Goal: Use online tool/utility: Use online tool/utility

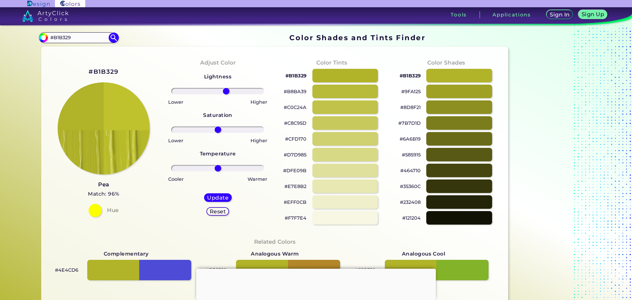
type input "19"
click at [225, 88] on input "range" at bounding box center [217, 91] width 93 height 7
click at [213, 195] on h5 "Update" at bounding box center [217, 197] width 21 height 5
type input "#bec02c"
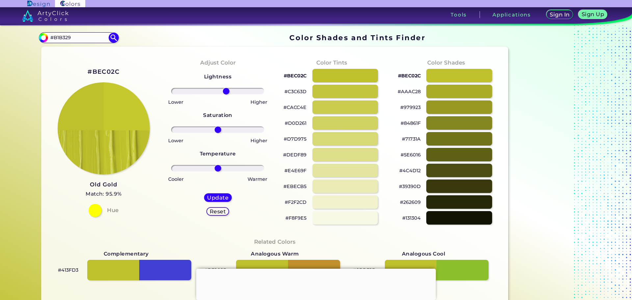
drag, startPoint x: 218, startPoint y: 88, endPoint x: 225, endPoint y: 89, distance: 7.3
type input "19"
click at [225, 89] on input "range" at bounding box center [217, 91] width 93 height 7
click at [220, 195] on h5 "Update" at bounding box center [218, 198] width 22 height 6
type input "#c9cc2e"
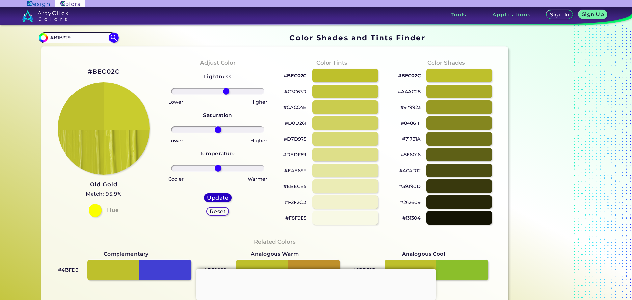
type input "0"
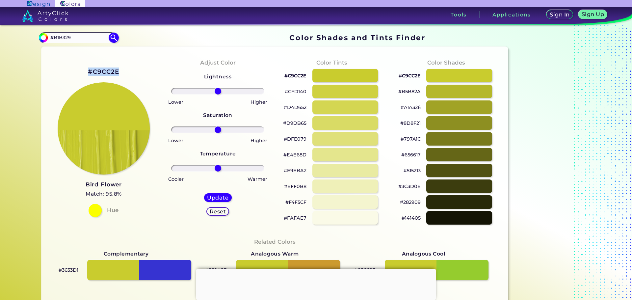
drag, startPoint x: 117, startPoint y: 63, endPoint x: 80, endPoint y: 63, distance: 37.6
click at [80, 63] on div "#C9CC2E Bird Flower Match: 95.8% Hue" at bounding box center [104, 141] width 114 height 179
copy h2 "#C9CC2E"
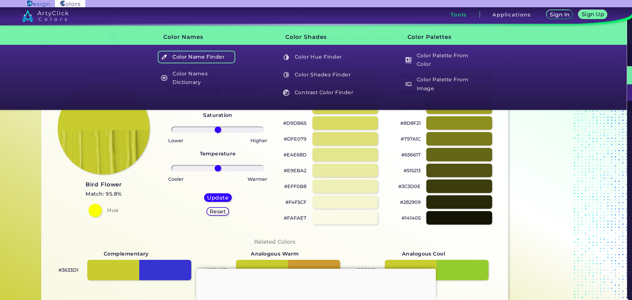
click at [231, 53] on h5 "Color Name Finder" at bounding box center [196, 57] width 77 height 13
